Goal: Information Seeking & Learning: Learn about a topic

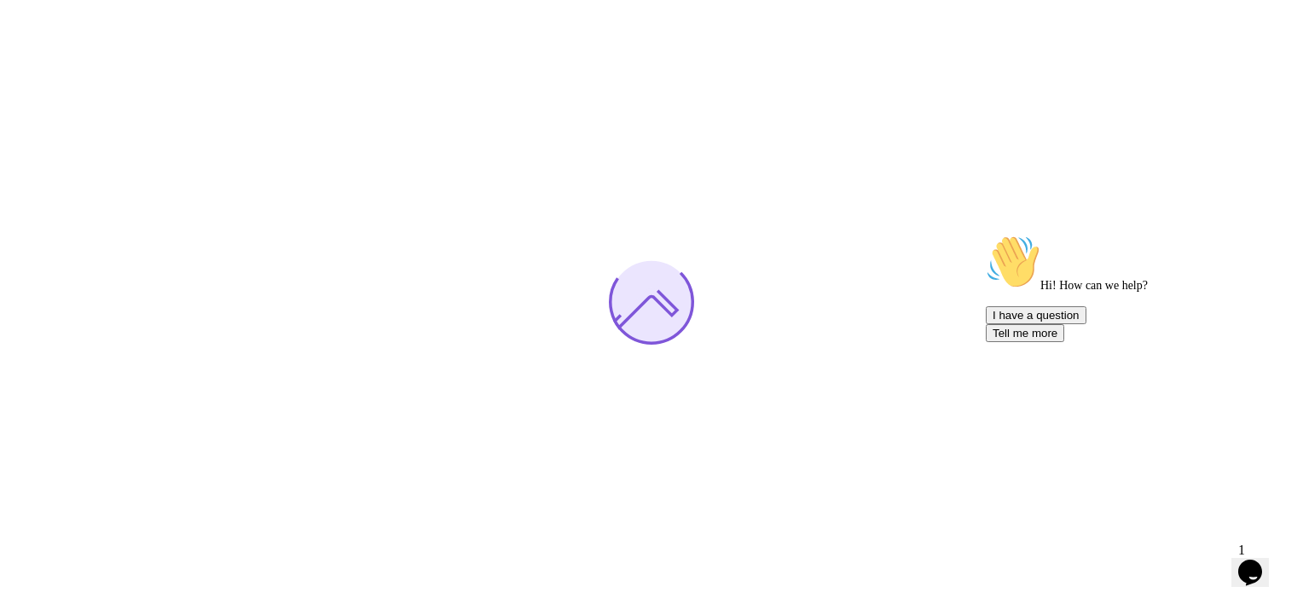
click at [1266, 235] on div "Chat attention grabber" at bounding box center [1139, 235] width 307 height 0
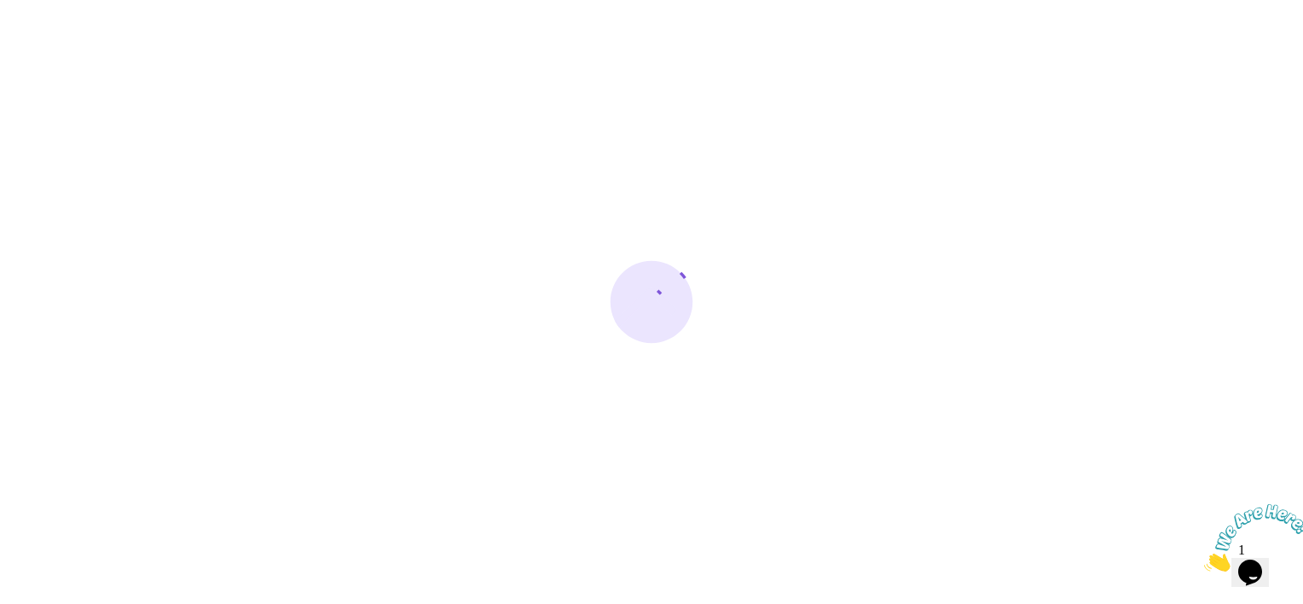
click at [1204, 559] on icon "Close" at bounding box center [1204, 566] width 0 height 14
click at [1262, 560] on icon "$i18n('chat', 'chat_widget')" at bounding box center [1250, 572] width 24 height 26
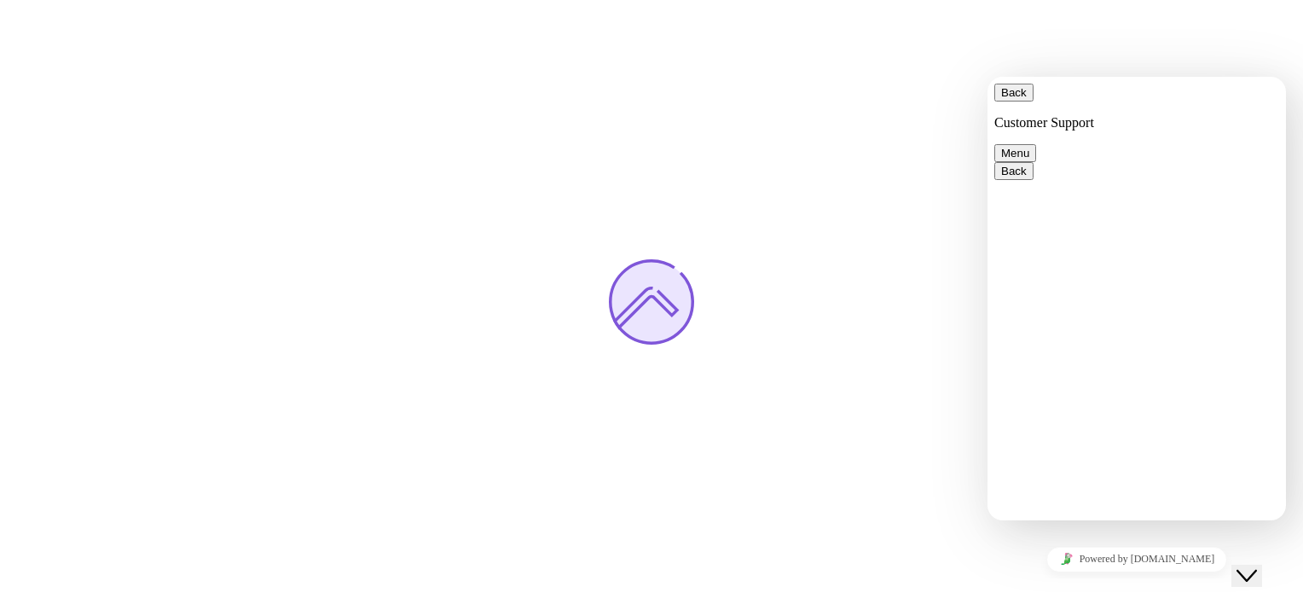
click at [1257, 570] on icon "$i18n('chat', 'chat_widget')" at bounding box center [1247, 576] width 20 height 12
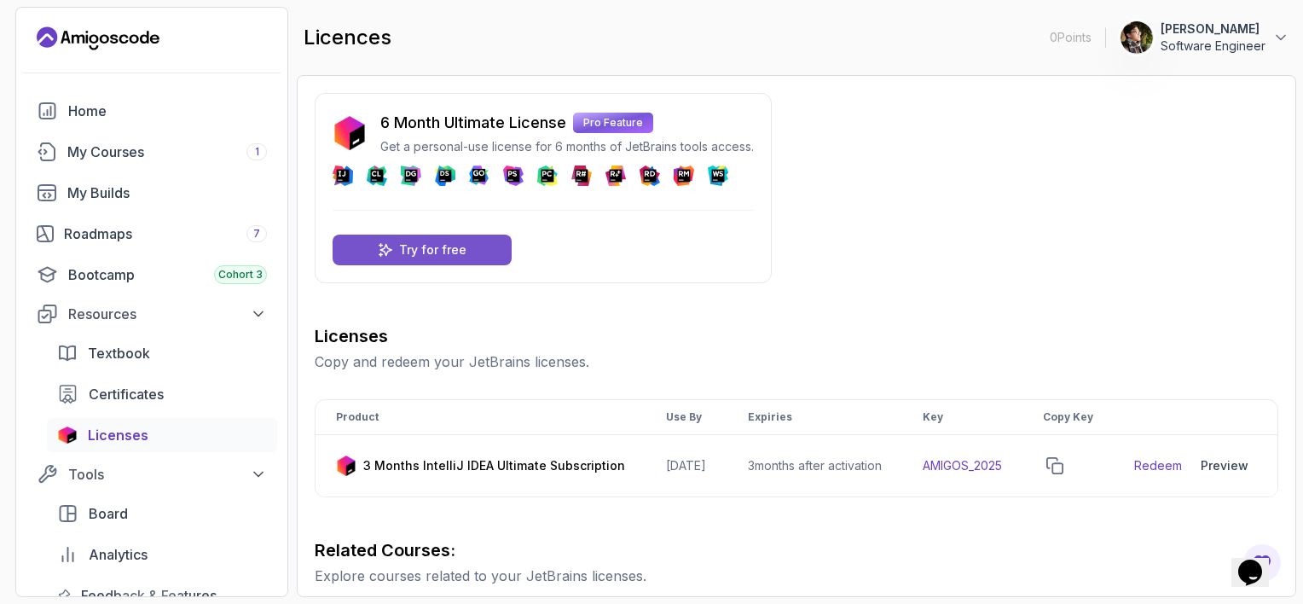
click at [449, 237] on div "Try for free" at bounding box center [422, 250] width 179 height 31
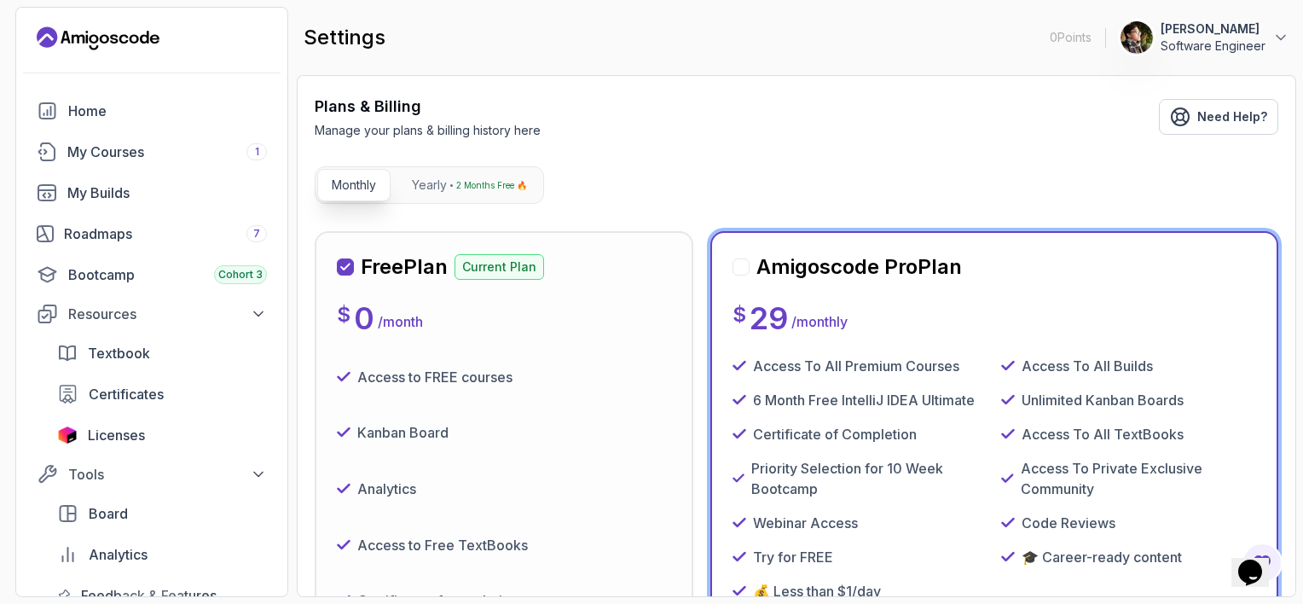
scroll to position [85, 0]
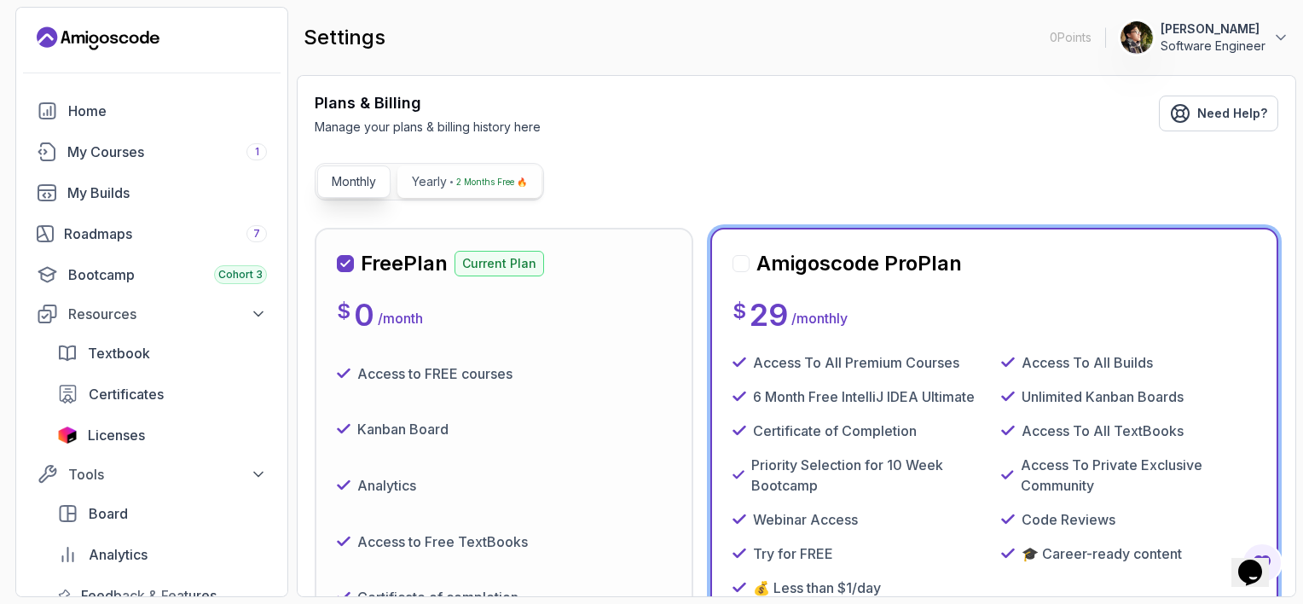
click at [500, 191] on button "Yearly 2 Months Free 🔥" at bounding box center [469, 181] width 144 height 32
click at [338, 188] on p "Monthly" at bounding box center [354, 181] width 44 height 17
click at [469, 188] on p "2 Months Free 🔥" at bounding box center [491, 181] width 71 height 17
click at [364, 187] on p "Monthly" at bounding box center [354, 181] width 44 height 17
click at [465, 194] on button "Yearly 2 Months Free 🔥" at bounding box center [469, 181] width 144 height 32
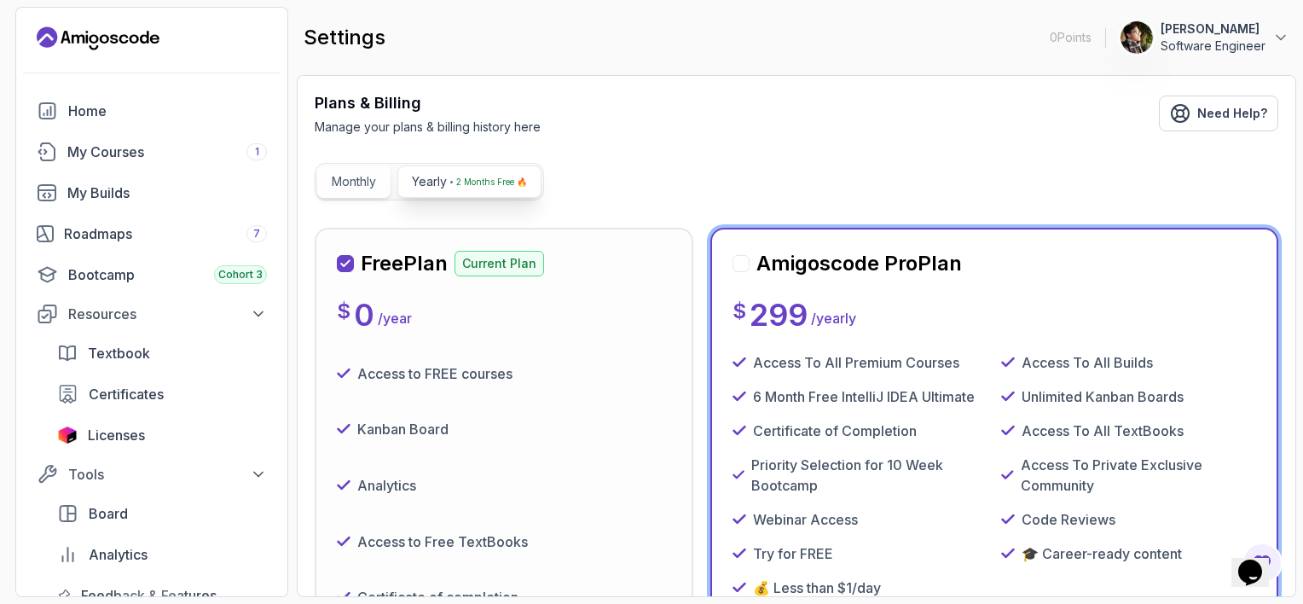
click at [358, 181] on p "Monthly" at bounding box center [354, 181] width 44 height 17
click at [457, 182] on p "2 Months Free 🔥" at bounding box center [491, 181] width 71 height 17
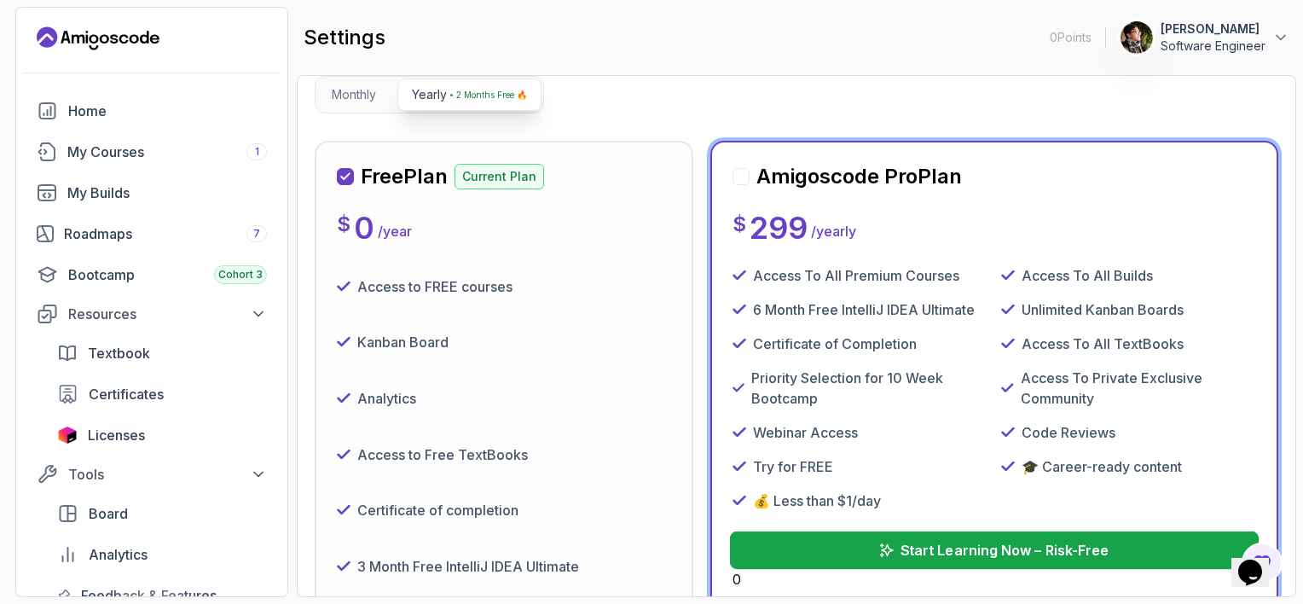
scroll to position [171, 0]
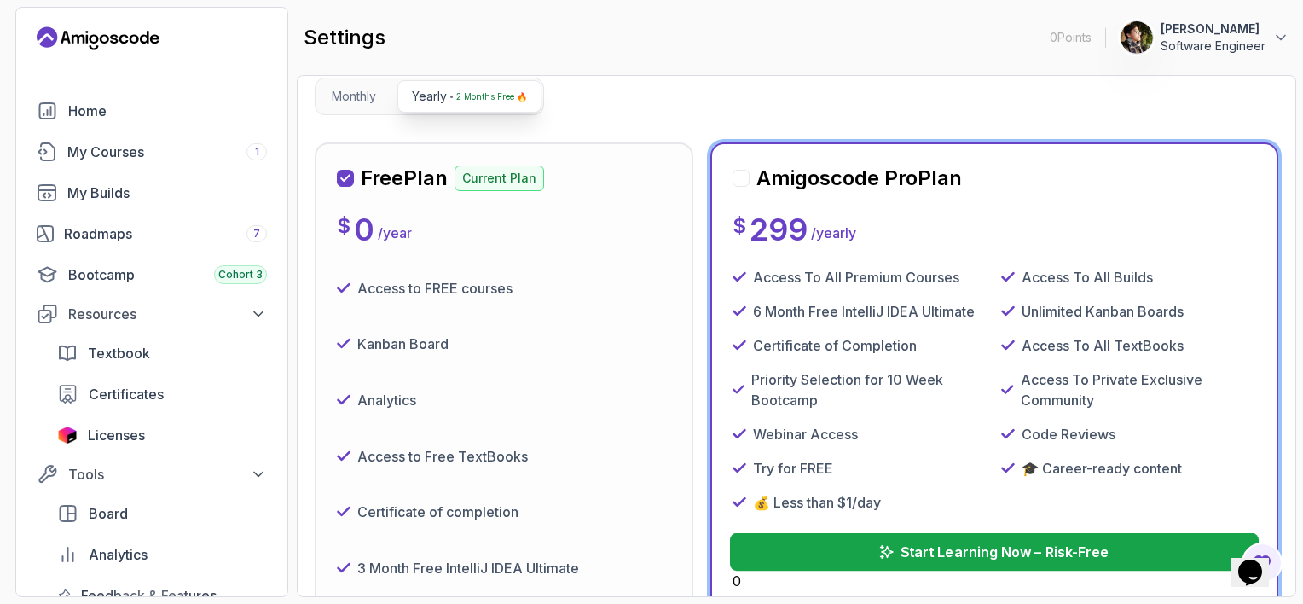
click at [1004, 558] on p "Start Learning Now – Risk-Free" at bounding box center [1005, 552] width 208 height 20
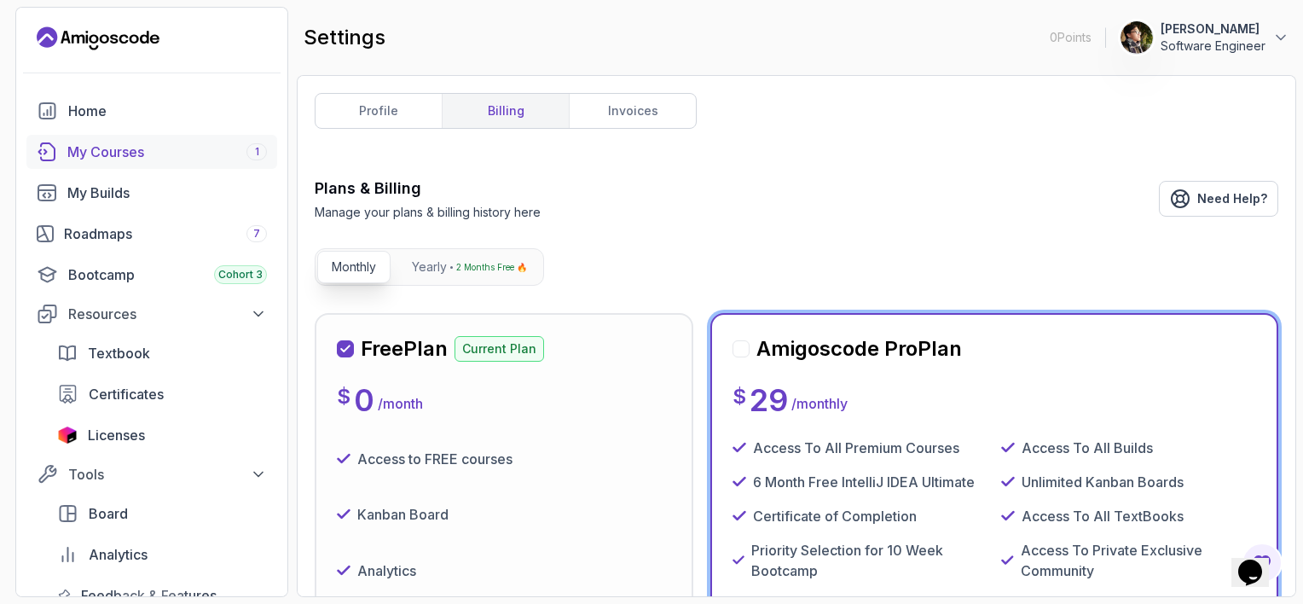
click at [150, 155] on div "My Courses 1" at bounding box center [167, 152] width 200 height 20
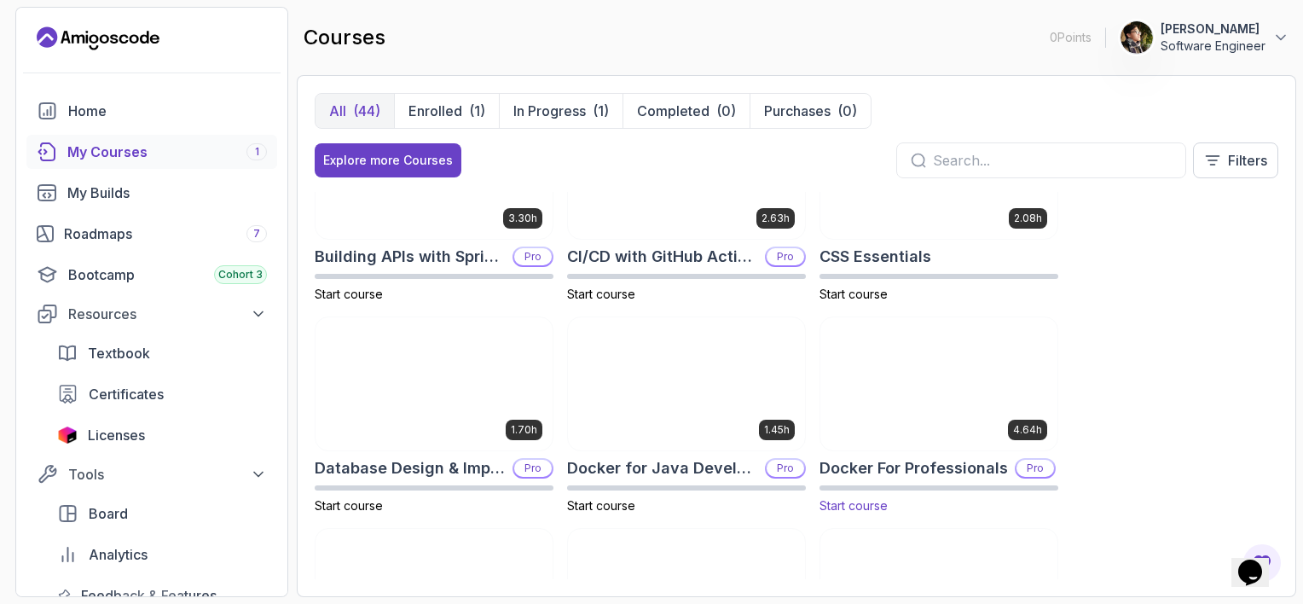
scroll to position [426, 0]
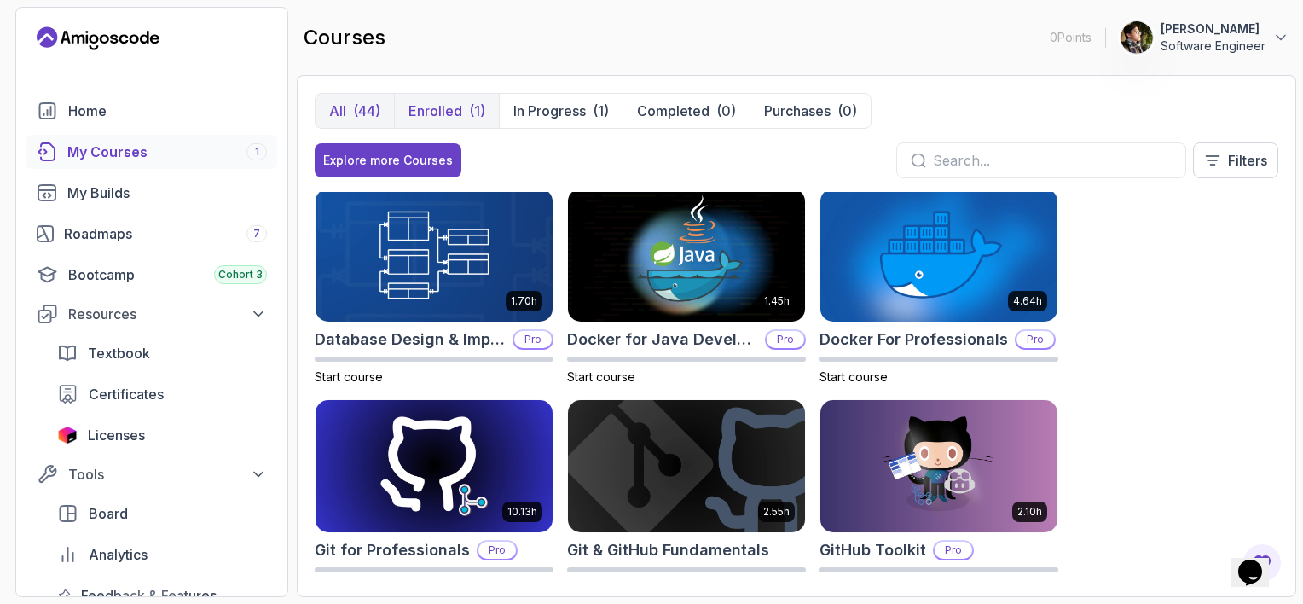
click at [464, 109] on button "Enrolled (1)" at bounding box center [446, 111] width 105 height 34
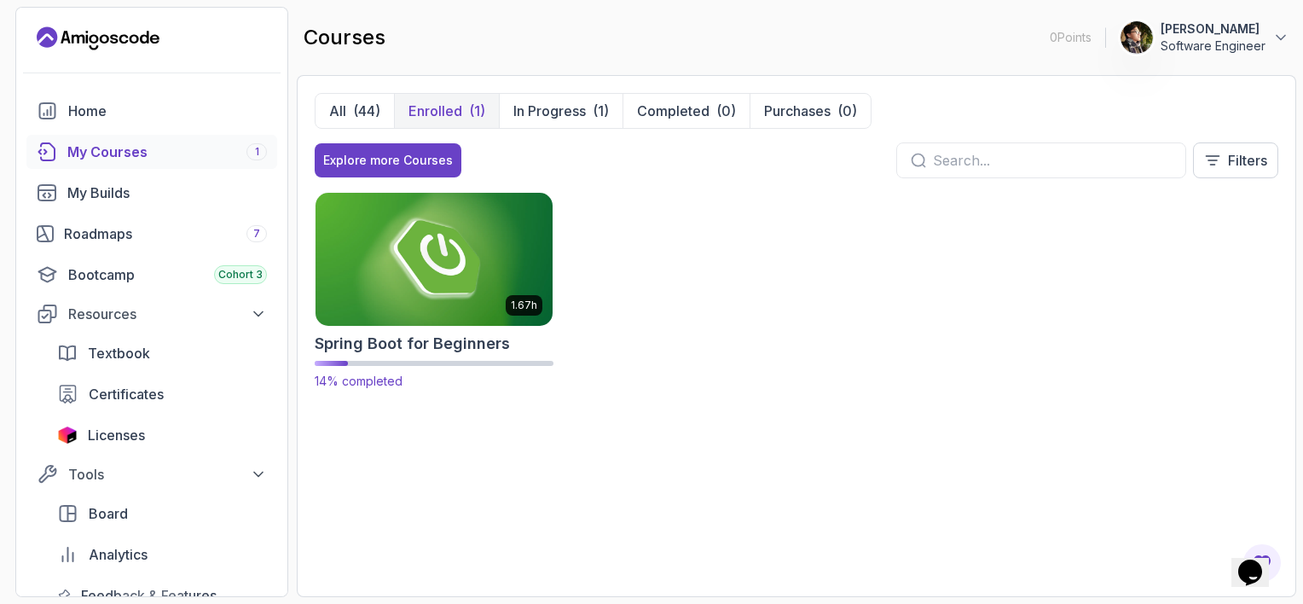
click at [416, 318] on img at bounding box center [434, 258] width 249 height 139
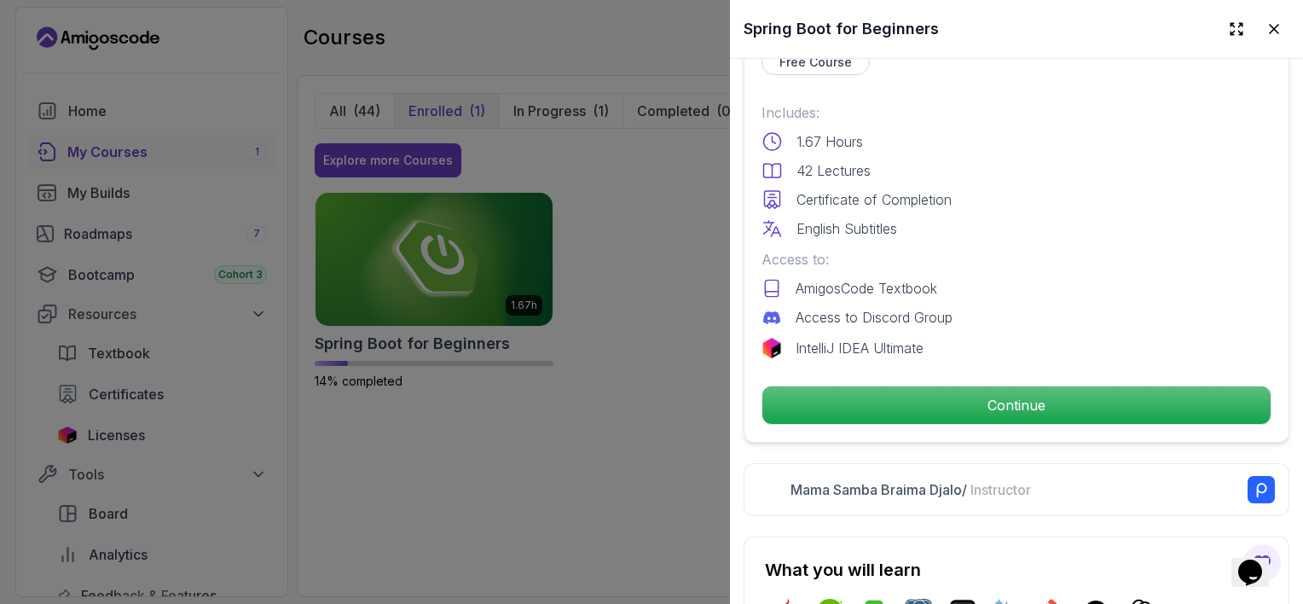
scroll to position [512, 0]
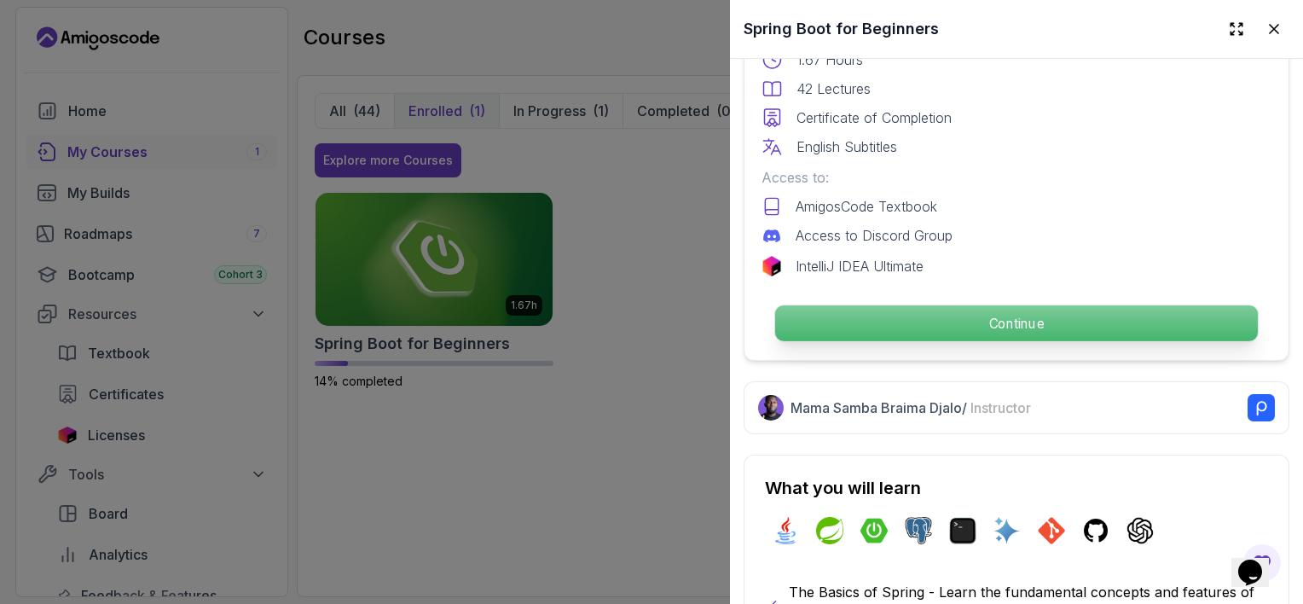
click at [892, 320] on p "Continue" at bounding box center [1016, 323] width 483 height 36
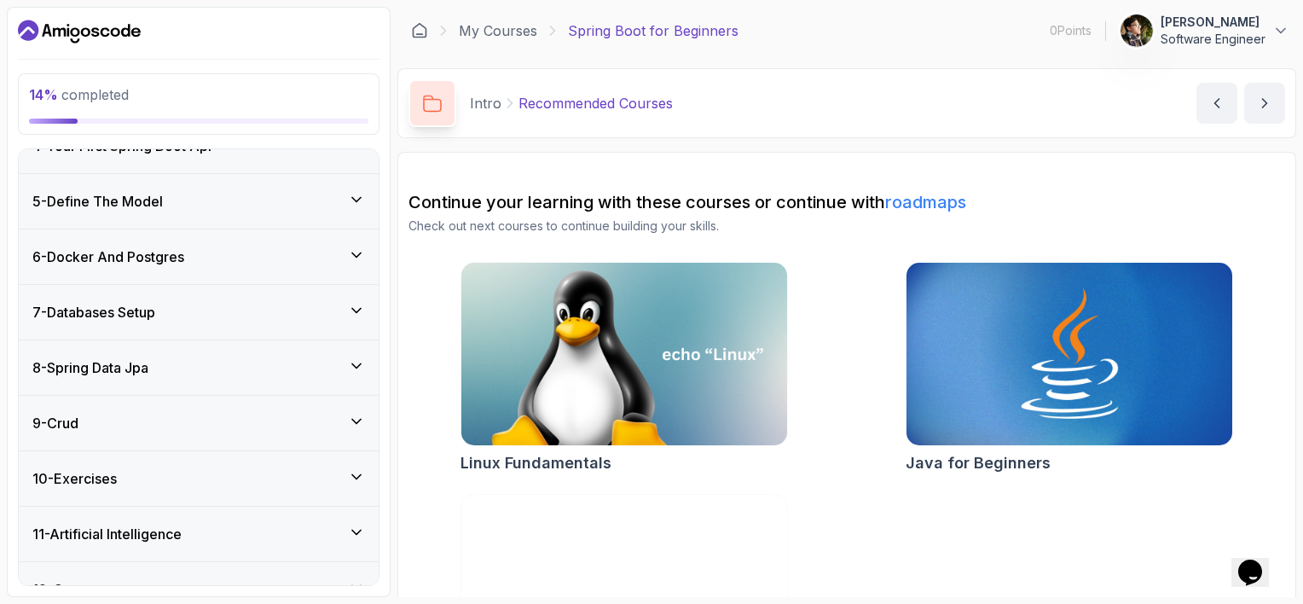
scroll to position [341, 0]
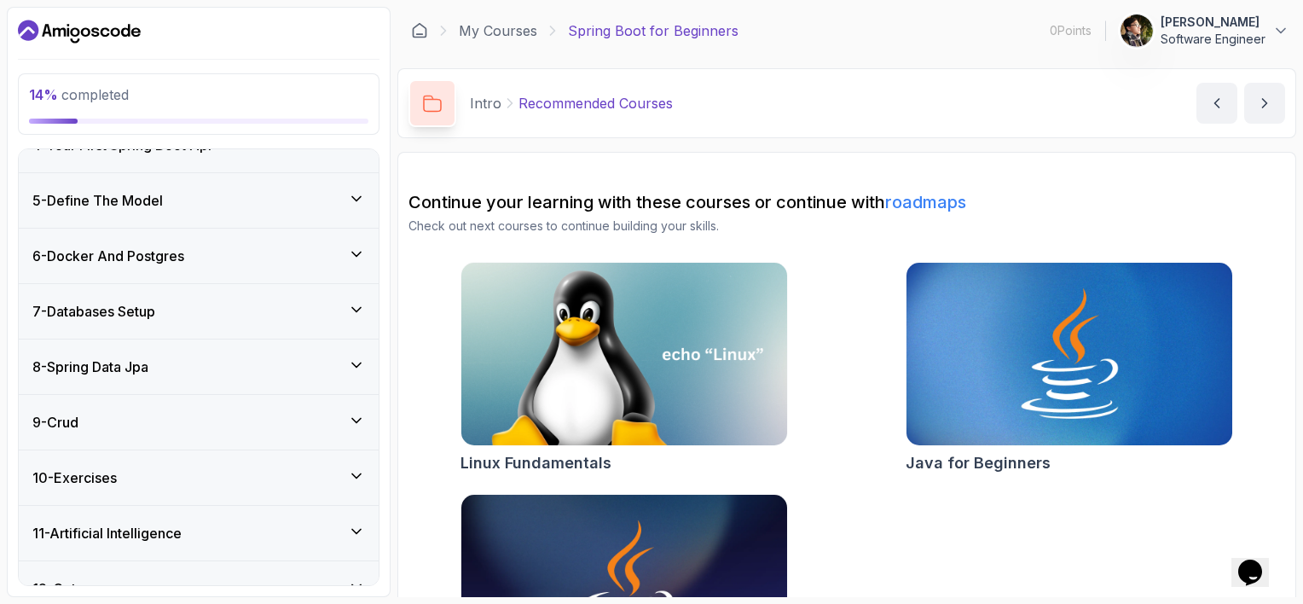
click at [235, 201] on div "5 - Define The Model" at bounding box center [198, 200] width 333 height 20
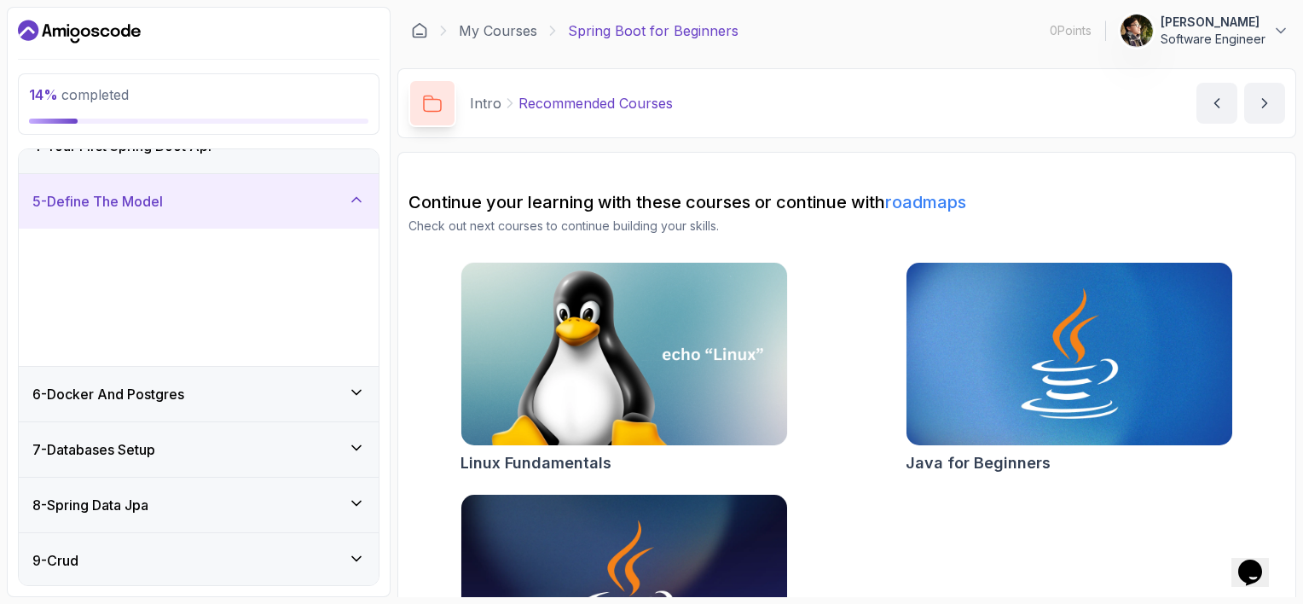
scroll to position [198, 0]
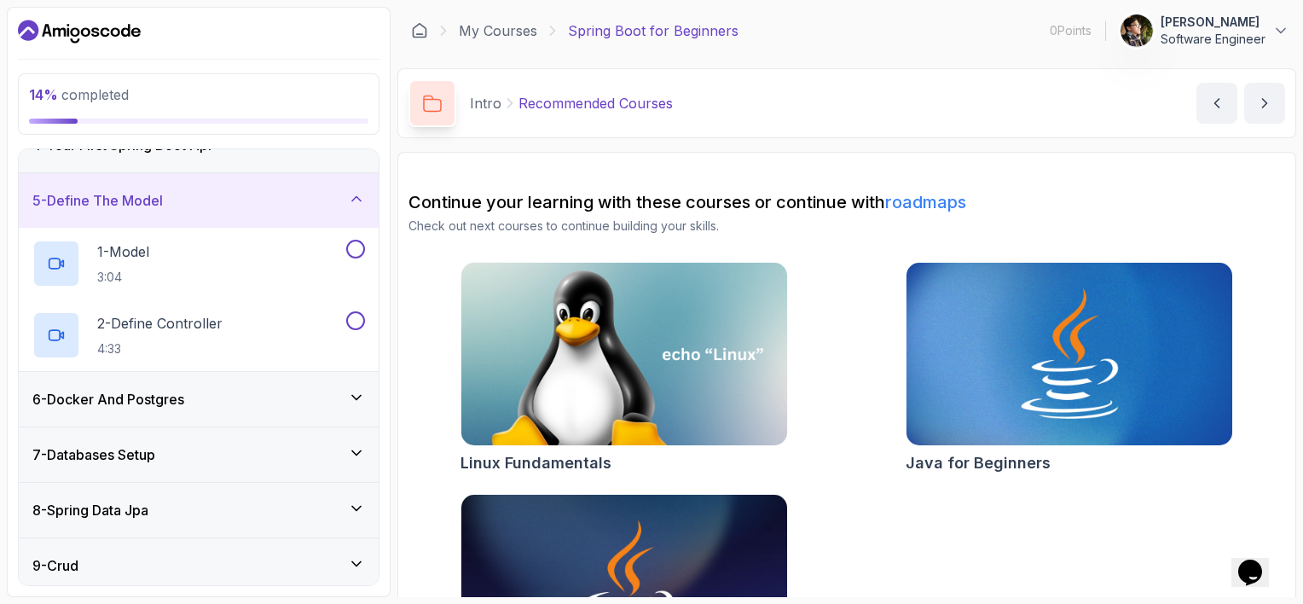
click at [198, 418] on div "6 - Docker And Postgres" at bounding box center [199, 399] width 360 height 55
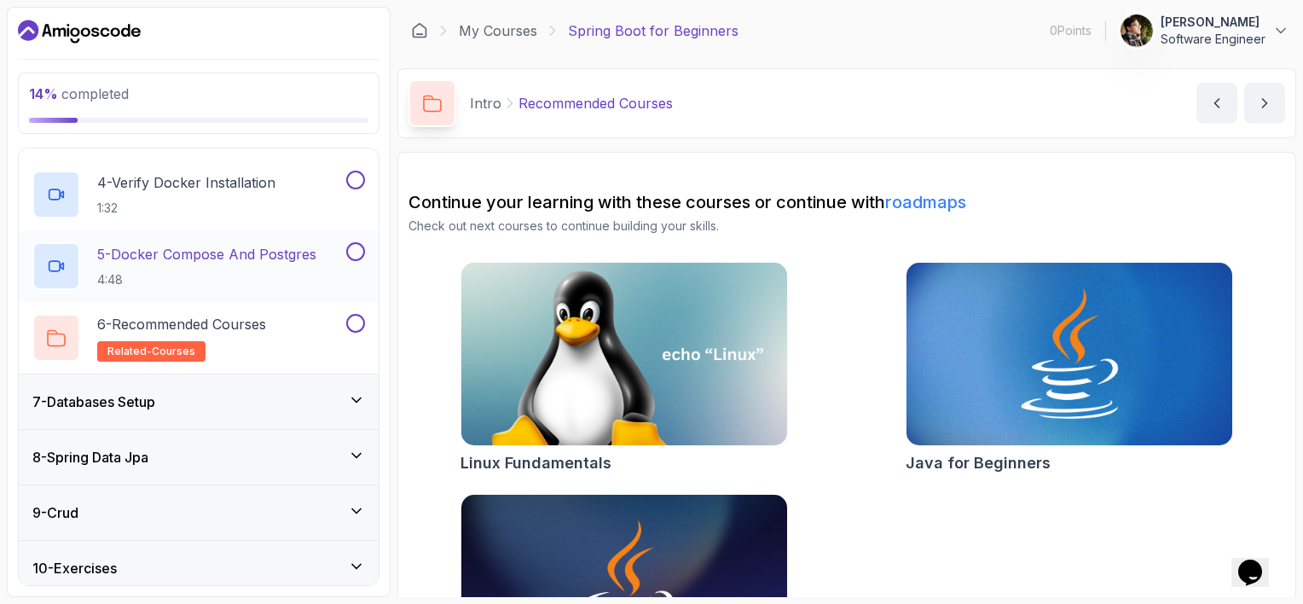
scroll to position [539, 0]
click at [235, 264] on h2 "5 - Docker Compose And Postgres 4:48" at bounding box center [206, 263] width 219 height 44
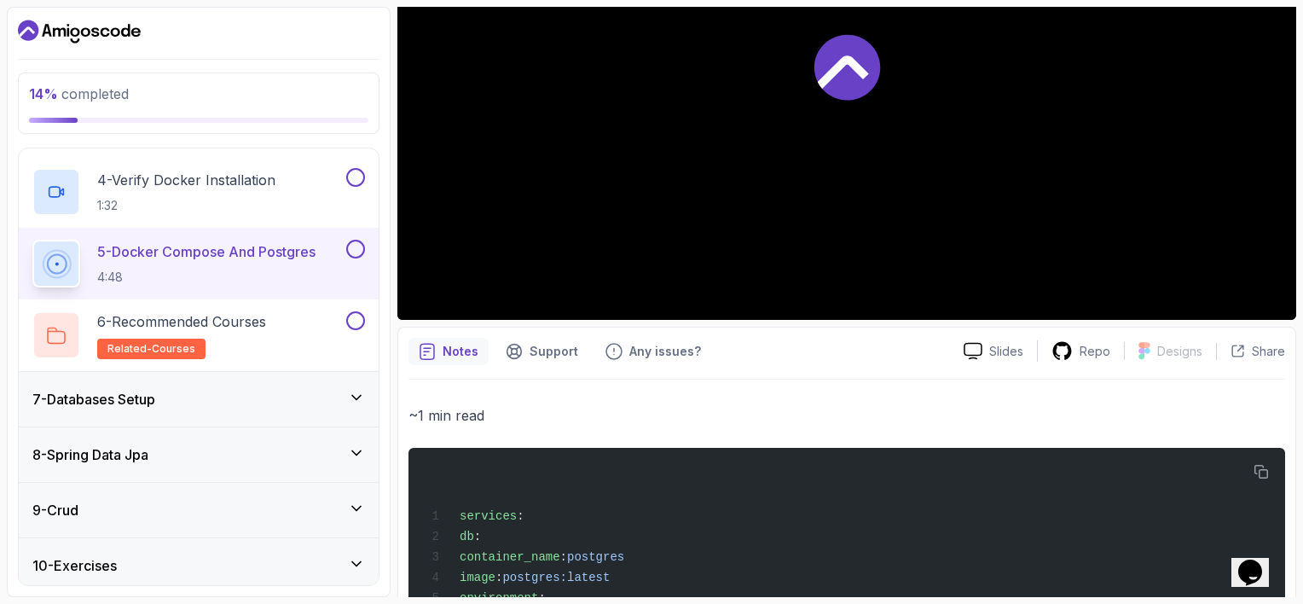
scroll to position [341, 0]
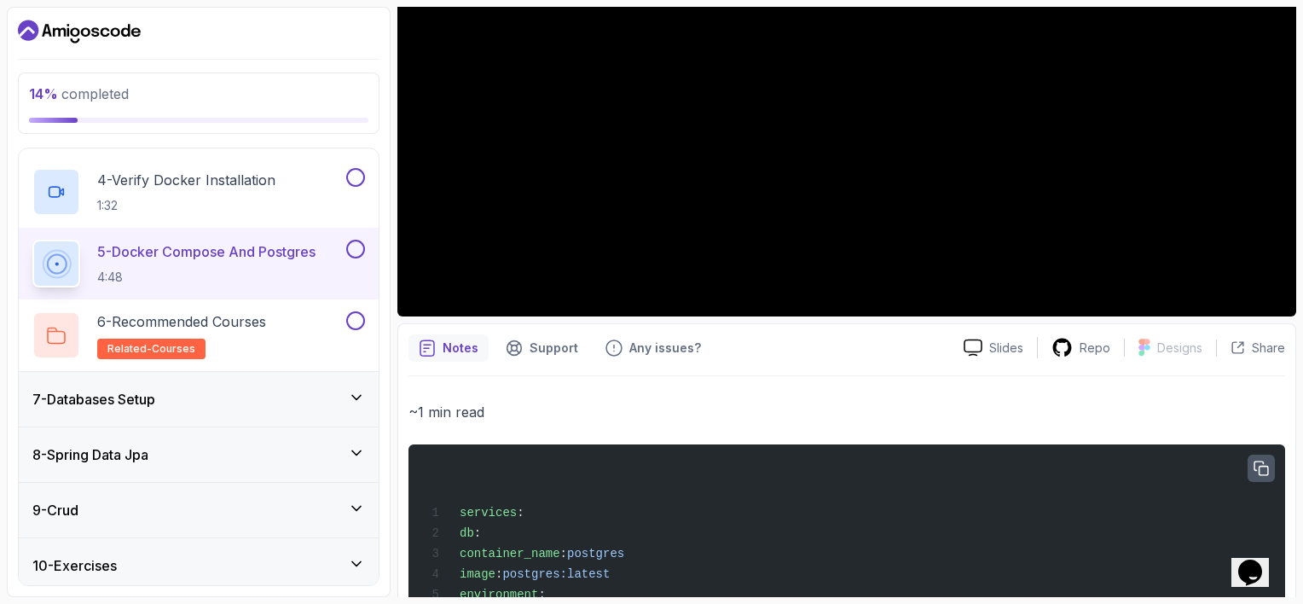
click at [1259, 467] on icon "button" at bounding box center [1262, 468] width 14 height 14
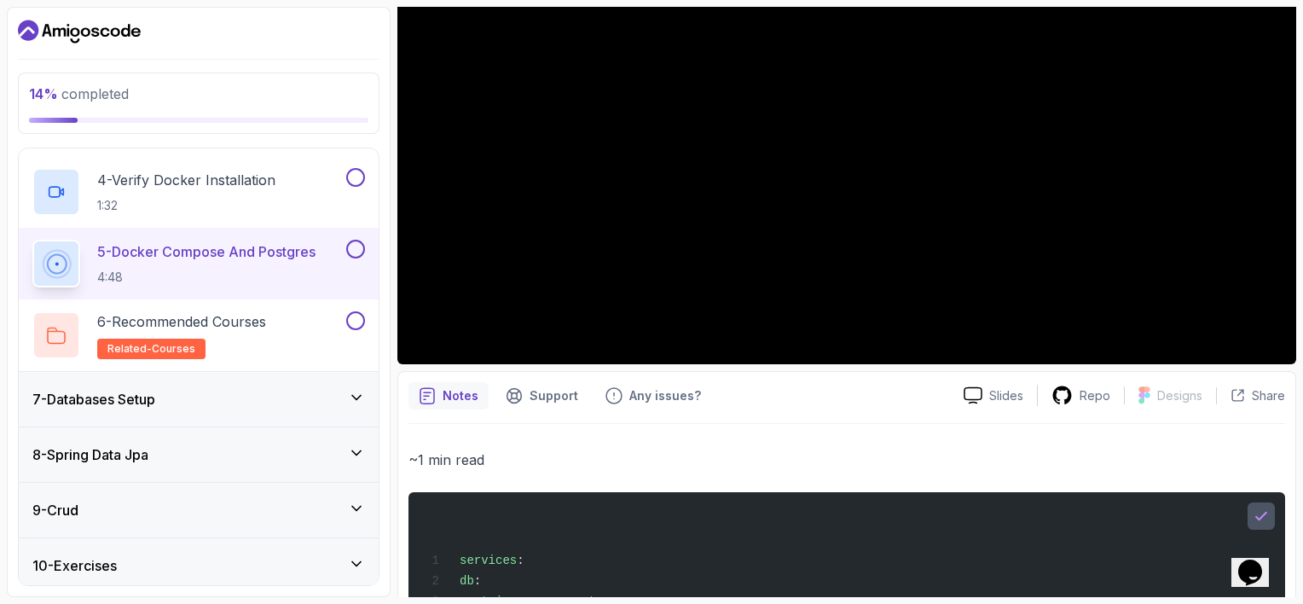
scroll to position [171, 0]
